Goal: Information Seeking & Learning: Learn about a topic

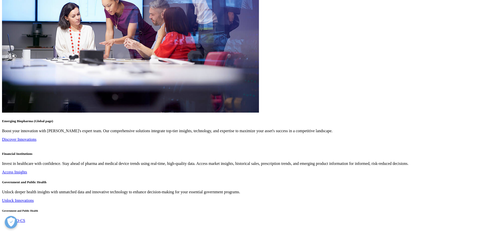
scroll to position [1321, 0]
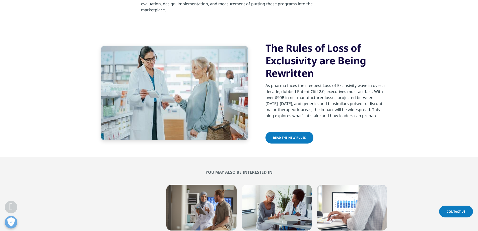
click at [287, 135] on span "Read the new rules" at bounding box center [289, 137] width 33 height 4
click at [302, 135] on span "Read the new rules" at bounding box center [289, 137] width 33 height 4
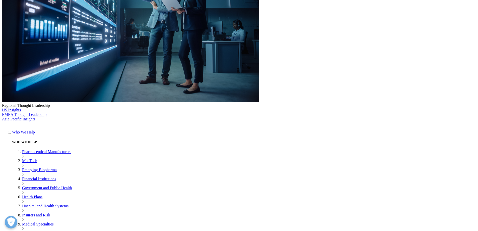
scroll to position [201, 0]
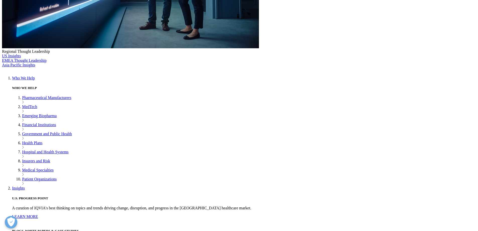
scroll to position [191, 0]
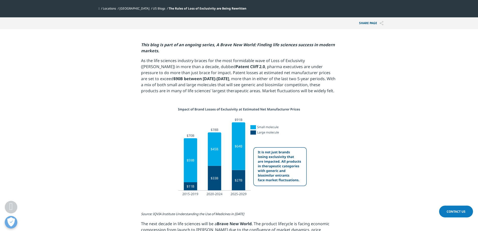
click at [258, 71] on p "As the life sciences industry braces for the most formidable wave of Loss of Ex…" at bounding box center [239, 77] width 196 height 40
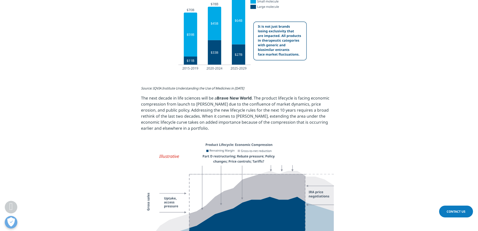
click at [279, 91] on p "Source: IQVIA Institute Understanding the Use of Medicines in 2025" at bounding box center [239, 90] width 196 height 10
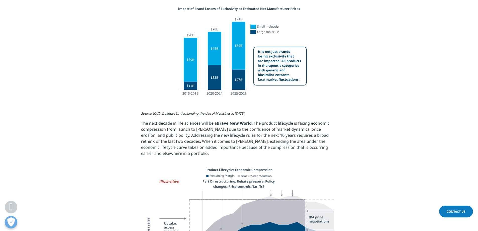
scroll to position [341, 0]
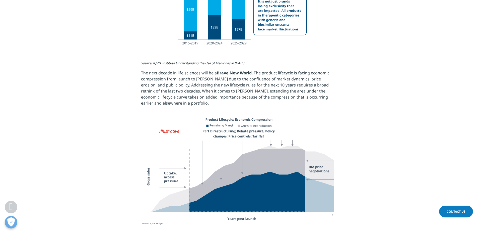
click at [279, 91] on p "The next decade in life sciences will be a Brave New World . The product lifecy…" at bounding box center [239, 90] width 196 height 40
click at [286, 88] on p "The next decade in life sciences will be a Brave New World . The product lifecy…" at bounding box center [239, 90] width 196 height 40
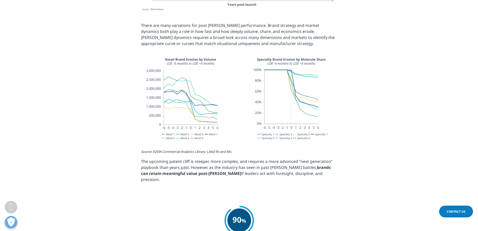
scroll to position [592, 0]
